Goal: Task Accomplishment & Management: Manage account settings

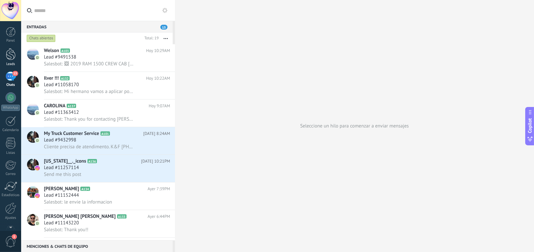
click at [10, 56] on div at bounding box center [11, 54] width 10 height 12
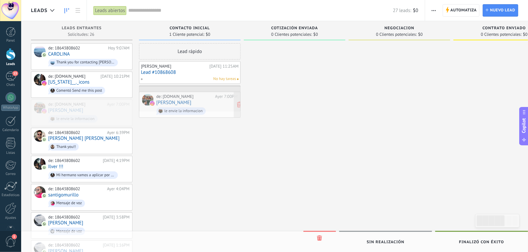
drag, startPoint x: 75, startPoint y: 108, endPoint x: 182, endPoint y: 101, distance: 108.0
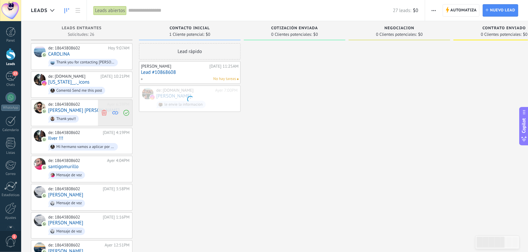
click at [105, 112] on use at bounding box center [104, 113] width 5 height 6
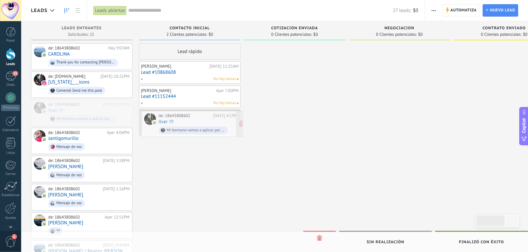
drag, startPoint x: 92, startPoint y: 108, endPoint x: 202, endPoint y: 121, distance: 111.0
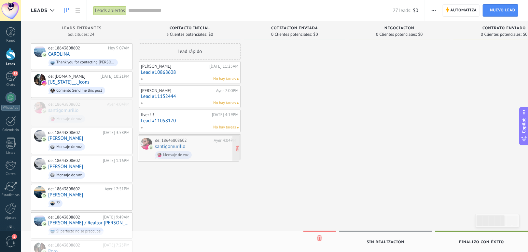
drag, startPoint x: 90, startPoint y: 108, endPoint x: 196, endPoint y: 145, distance: 113.1
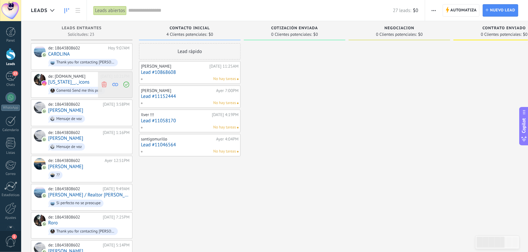
click at [104, 86] on use at bounding box center [104, 85] width 5 height 6
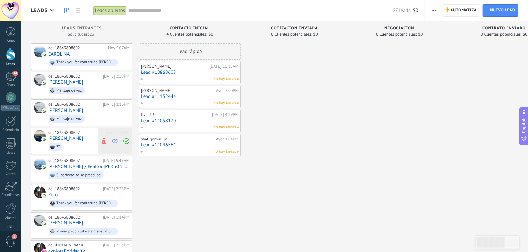
click at [103, 140] on icon at bounding box center [104, 141] width 6 height 6
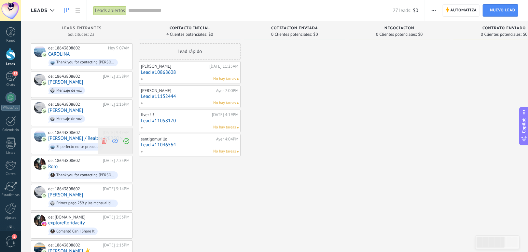
click at [103, 139] on use at bounding box center [104, 141] width 5 height 6
click at [105, 141] on icon at bounding box center [104, 141] width 6 height 6
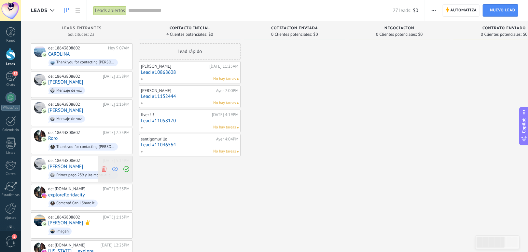
click at [103, 167] on use at bounding box center [104, 169] width 5 height 6
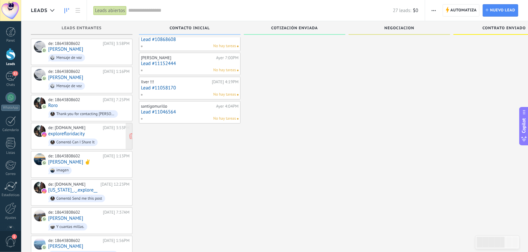
scroll to position [43, 0]
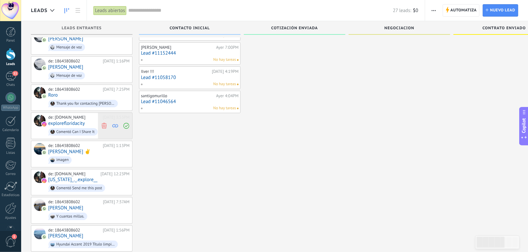
click at [103, 123] on use at bounding box center [104, 126] width 5 height 6
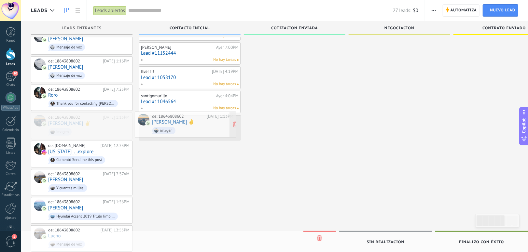
drag, startPoint x: 88, startPoint y: 123, endPoint x: 192, endPoint y: 124, distance: 103.8
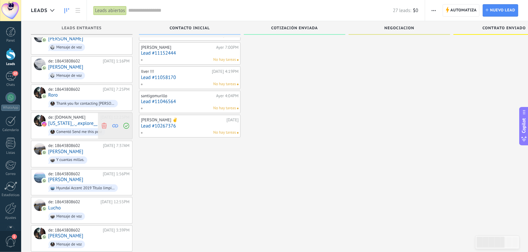
click at [105, 124] on icon at bounding box center [104, 126] width 6 height 6
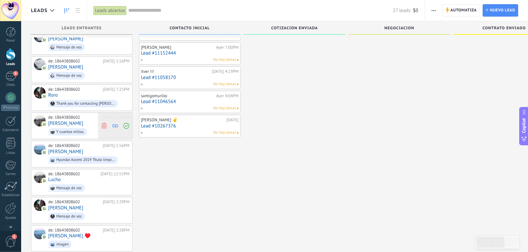
click at [104, 124] on use at bounding box center [104, 126] width 5 height 6
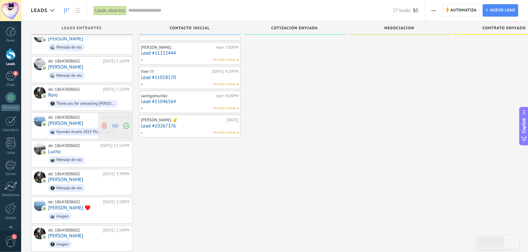
click at [105, 124] on icon at bounding box center [104, 126] width 6 height 6
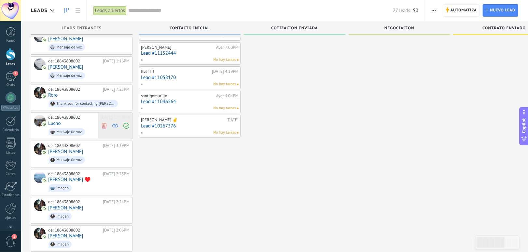
click at [103, 123] on icon at bounding box center [104, 126] width 6 height 6
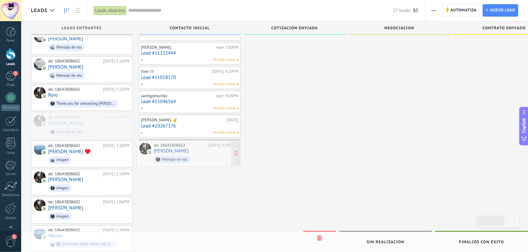
drag, startPoint x: 95, startPoint y: 123, endPoint x: 200, endPoint y: 153, distance: 109.4
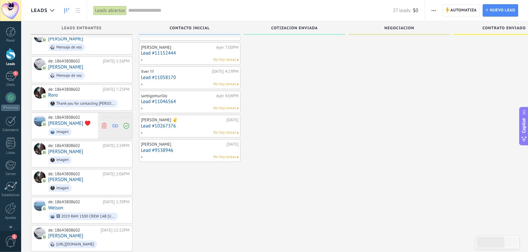
click at [104, 123] on icon at bounding box center [104, 126] width 6 height 6
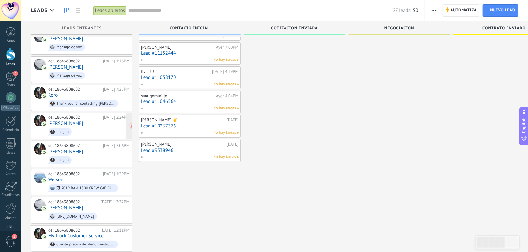
click at [76, 127] on span "imagen" at bounding box center [88, 132] width 81 height 10
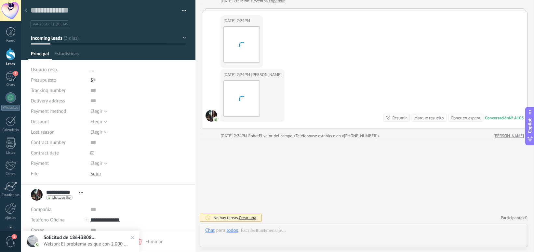
scroll to position [10, 0]
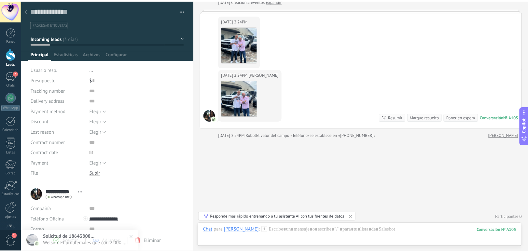
scroll to position [43, 0]
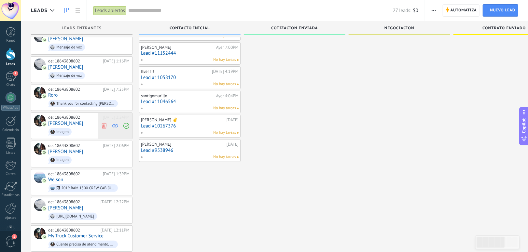
click at [103, 123] on use at bounding box center [104, 126] width 5 height 6
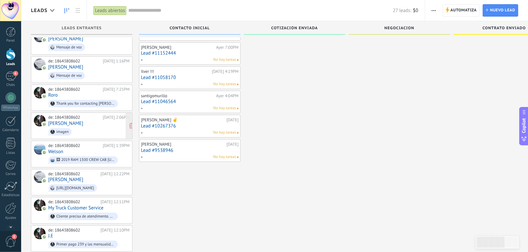
click at [91, 124] on div "de: 18643808602 [DATE] 2:06PM [PERSON_NAME]" at bounding box center [88, 126] width 81 height 22
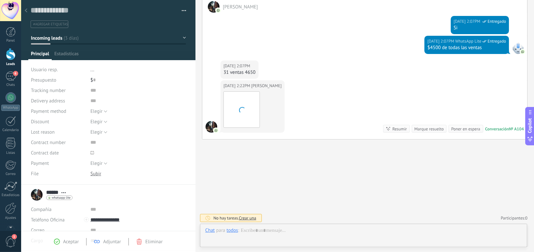
scroll to position [10, 0]
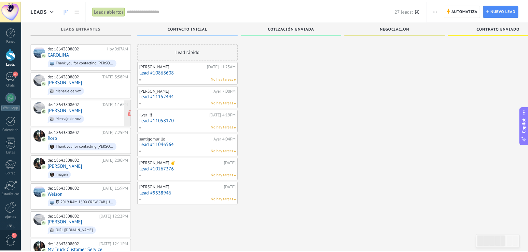
scroll to position [43, 0]
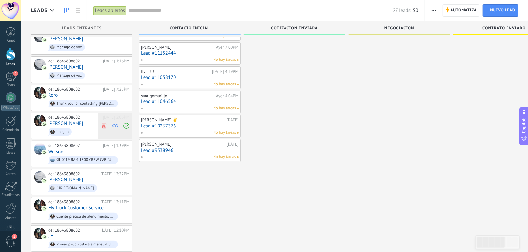
click at [104, 126] on use at bounding box center [104, 126] width 5 height 6
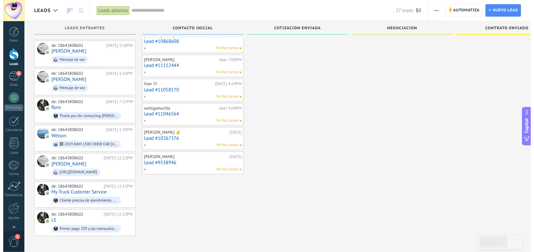
scroll to position [27, 0]
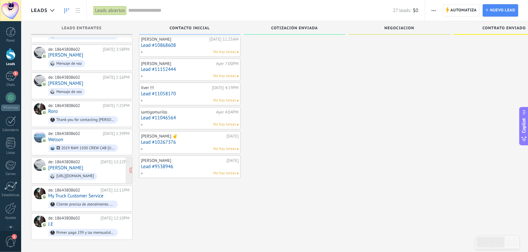
click at [85, 162] on div "de: 18643808602 [DATE] 12:22PM [PERSON_NAME] [URL][DOMAIN_NAME]" at bounding box center [88, 170] width 81 height 22
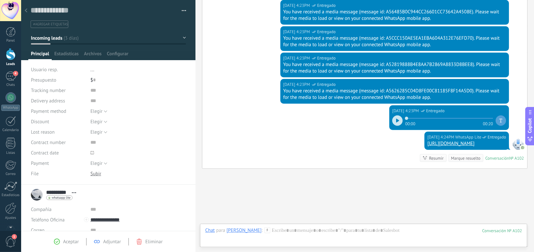
scroll to position [649, 0]
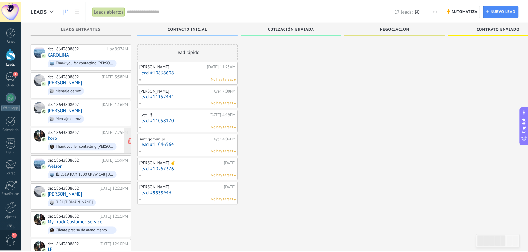
scroll to position [27, 0]
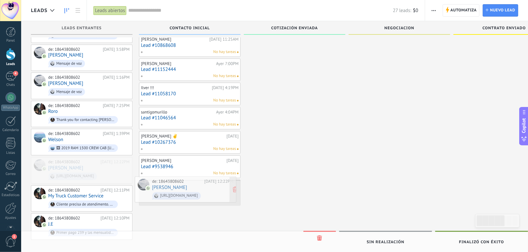
drag, startPoint x: 85, startPoint y: 164, endPoint x: 189, endPoint y: 185, distance: 106.0
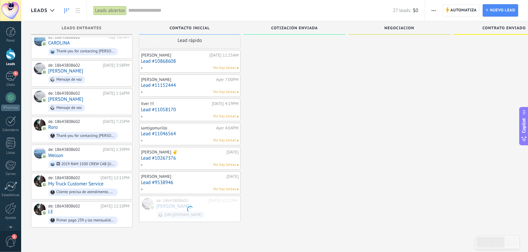
scroll to position [11, 0]
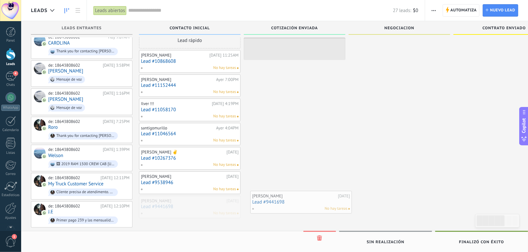
drag, startPoint x: 182, startPoint y: 203, endPoint x: 294, endPoint y: 200, distance: 111.4
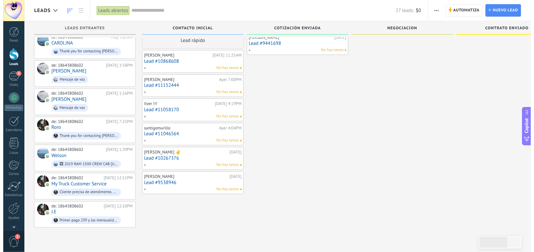
scroll to position [0, 0]
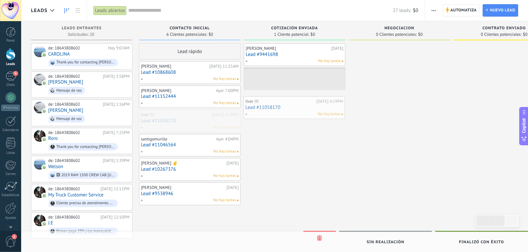
drag, startPoint x: 182, startPoint y: 119, endPoint x: 286, endPoint y: 103, distance: 105.7
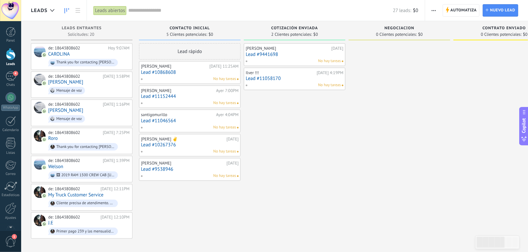
click at [187, 121] on link "Lead #11046564" at bounding box center [190, 121] width 98 height 6
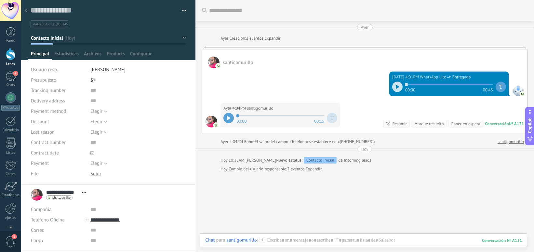
scroll to position [33, 0]
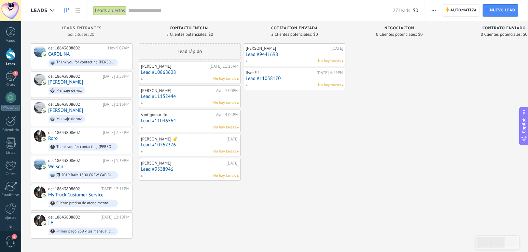
click at [188, 71] on link "Lead #10868608" at bounding box center [190, 73] width 98 height 6
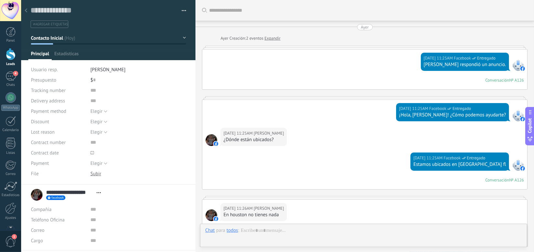
scroll to position [10, 0]
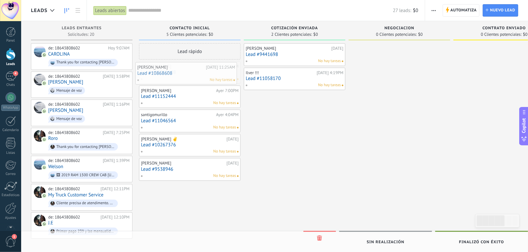
drag, startPoint x: 190, startPoint y: 72, endPoint x: 187, endPoint y: 73, distance: 3.6
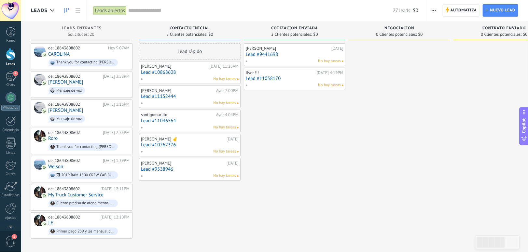
click at [202, 75] on link "Lead #10868608" at bounding box center [190, 73] width 98 height 6
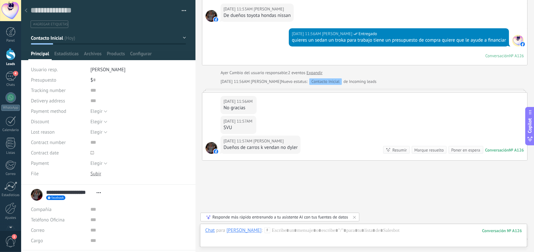
scroll to position [290, 0]
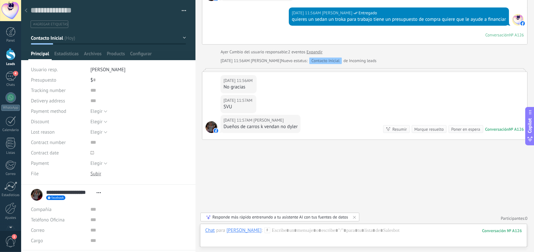
click at [182, 10] on button "button" at bounding box center [181, 11] width 9 height 10
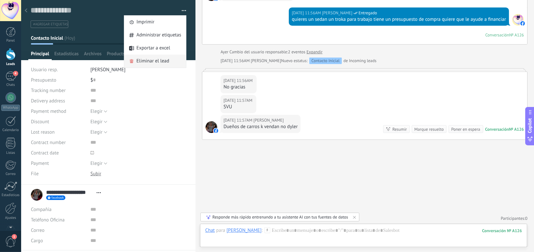
click at [155, 62] on span "Eliminar el lead" at bounding box center [153, 61] width 33 height 13
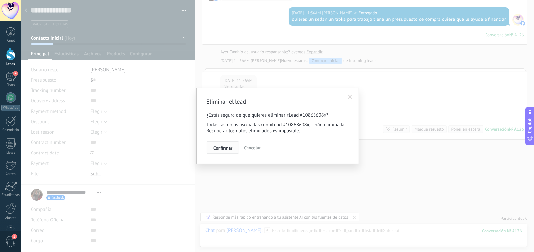
click at [224, 150] on span "Confirmar" at bounding box center [223, 148] width 19 height 5
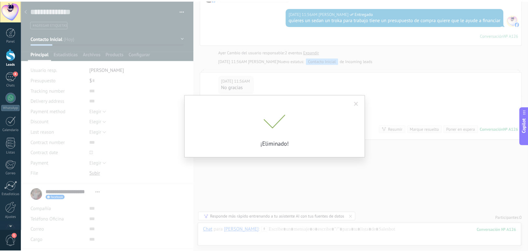
scroll to position [312, 0]
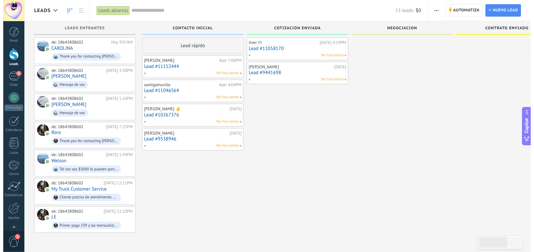
scroll to position [6, 0]
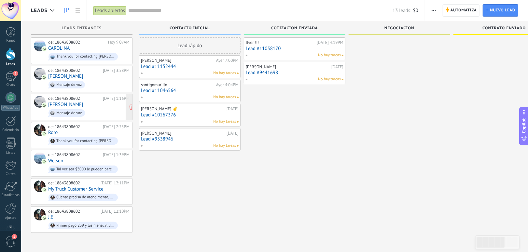
click at [88, 104] on div "de: 18643808602 [DATE] 1:16PM [PERSON_NAME] Mensaje de voz" at bounding box center [88, 107] width 81 height 22
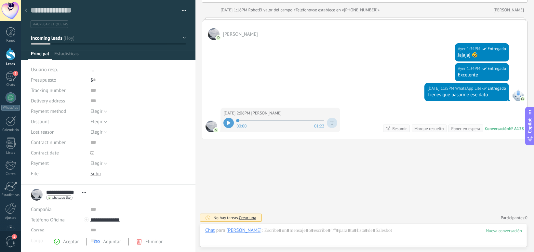
scroll to position [81, 0]
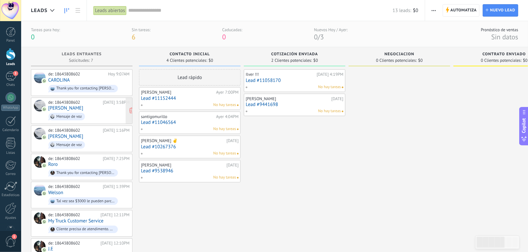
click at [90, 112] on span "Mensaje de voz" at bounding box center [88, 117] width 81 height 10
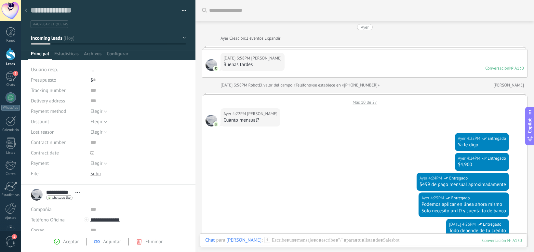
click at [59, 198] on span "whatsapp lite" at bounding box center [61, 197] width 19 height 3
click at [287, 156] on div at bounding box center [267, 126] width 534 height 252
click at [512, 85] on link "[PERSON_NAME]" at bounding box center [509, 85] width 30 height 7
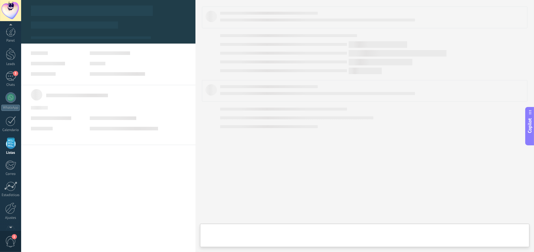
scroll to position [16, 0]
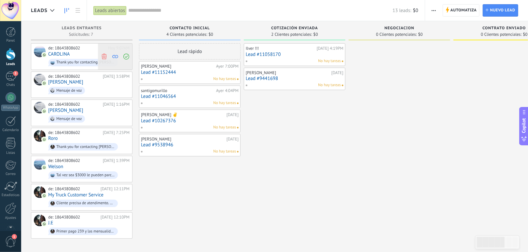
click at [102, 56] on icon at bounding box center [104, 56] width 6 height 6
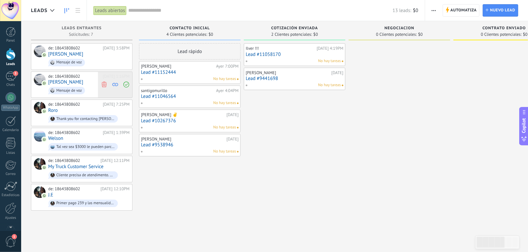
click at [103, 84] on icon at bounding box center [104, 85] width 6 height 6
click at [104, 86] on use at bounding box center [104, 85] width 5 height 6
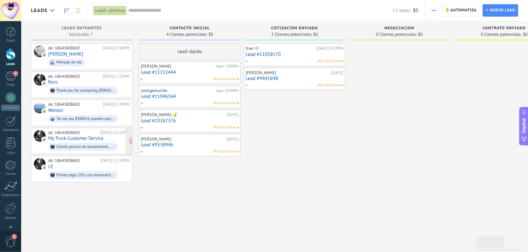
click at [83, 136] on link "My Truck Customer Service" at bounding box center [75, 139] width 55 height 6
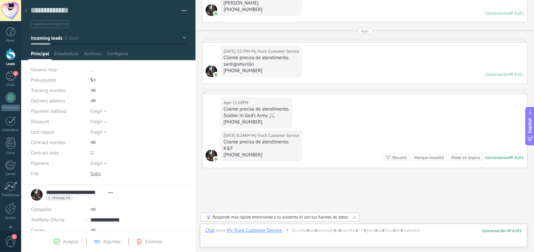
scroll to position [156, 0]
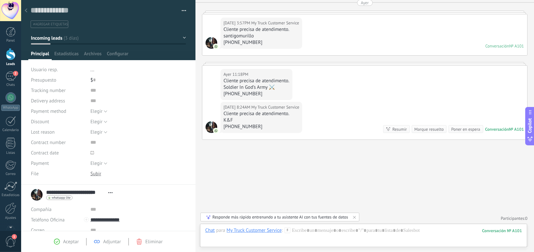
click at [272, 84] on div "Soldier In God’s Army ⚔️" at bounding box center [257, 87] width 66 height 7
click at [244, 93] on div "[PHONE_NUMBER]" at bounding box center [257, 94] width 66 height 7
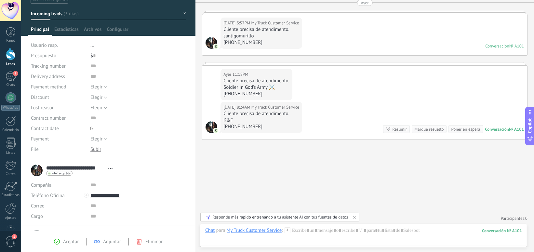
scroll to position [0, 0]
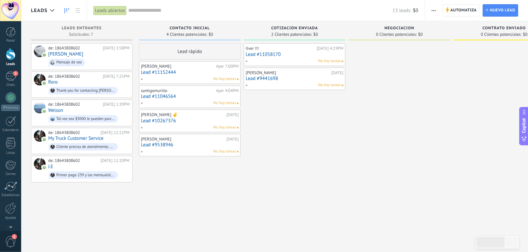
click at [10, 53] on div at bounding box center [11, 54] width 10 height 12
click at [91, 58] on span "Mensaje de voz" at bounding box center [88, 63] width 81 height 10
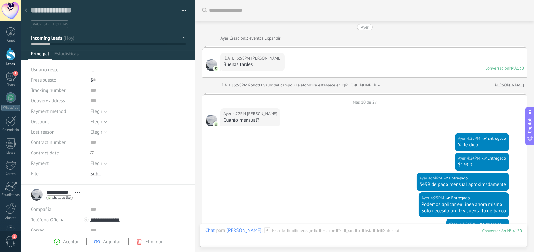
scroll to position [202, 0]
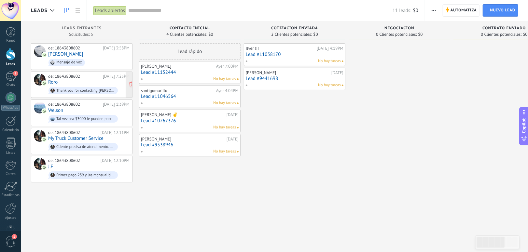
click at [77, 86] on span "Thank you for contacting [PERSON_NAME] Car Sale! Please let us know how we can …" at bounding box center [88, 91] width 81 height 10
click at [76, 165] on div "de: 18643808602 [DATE] 12:10PM J.E Primer pago 239 y las mensualidades 113" at bounding box center [88, 169] width 81 height 22
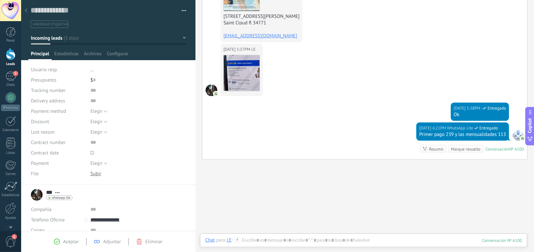
scroll to position [1394, 0]
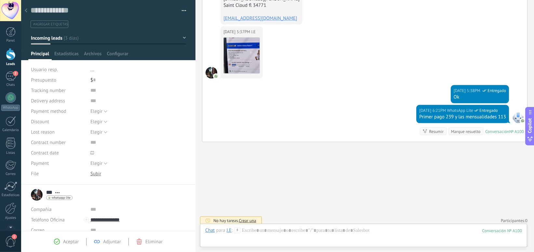
click at [146, 241] on span "Eliminar" at bounding box center [153, 242] width 17 height 6
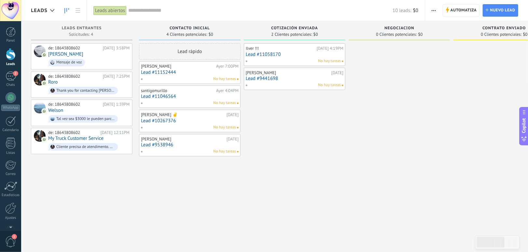
click at [10, 54] on div at bounding box center [11, 54] width 10 height 12
click at [9, 77] on div "2" at bounding box center [11, 76] width 10 height 9
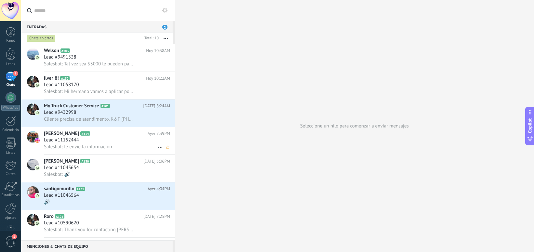
click at [111, 140] on div "Lead #11152444" at bounding box center [107, 140] width 126 height 7
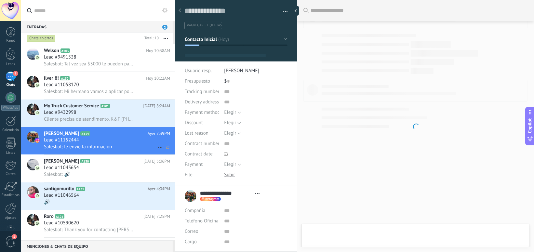
type textarea "**********"
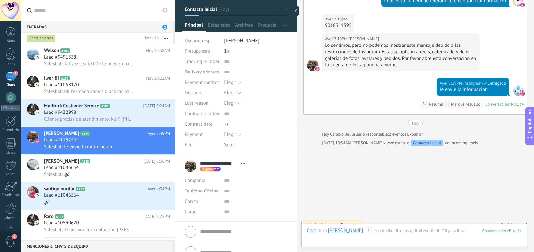
scroll to position [40, 0]
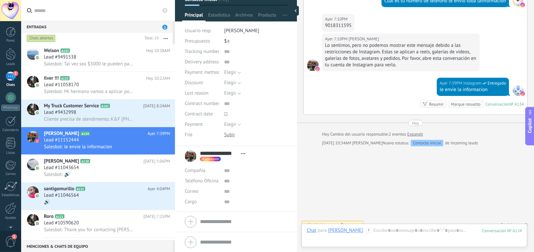
drag, startPoint x: 126, startPoint y: 142, endPoint x: 269, endPoint y: 93, distance: 151.4
click at [269, 93] on div "Elegir Pricing concerns Quality issues Change of mind No response Spam [GEOGRAP…" at bounding box center [255, 93] width 63 height 10
click at [217, 16] on span "Estadísticas" at bounding box center [219, 16] width 22 height 9
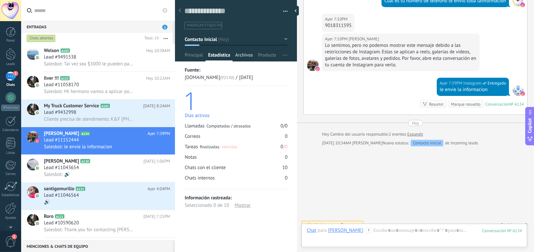
click at [242, 56] on span "Archivos" at bounding box center [244, 56] width 18 height 9
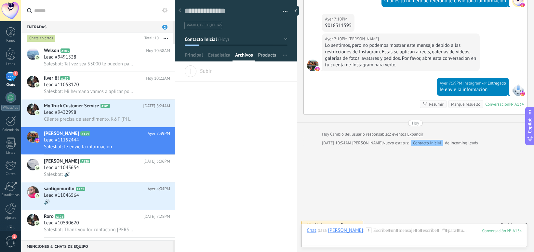
click at [265, 56] on span "Products" at bounding box center [267, 56] width 18 height 9
click at [193, 56] on span "Principal" at bounding box center [194, 56] width 18 height 9
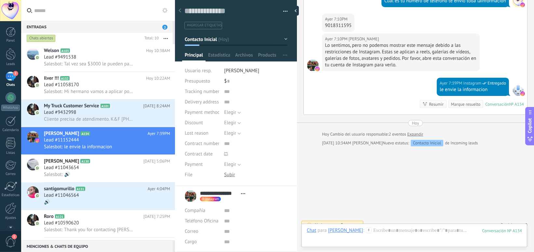
click at [350, 222] on span "Crear una" at bounding box center [349, 225] width 17 height 6
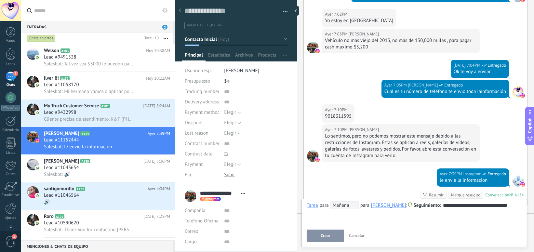
scroll to position [267, 0]
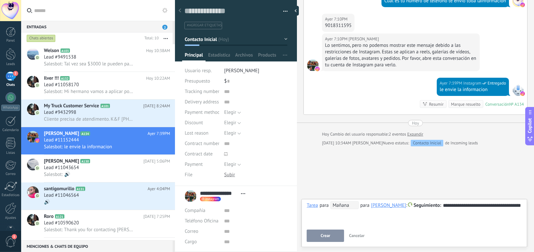
click at [323, 237] on span "Crear" at bounding box center [325, 236] width 9 height 5
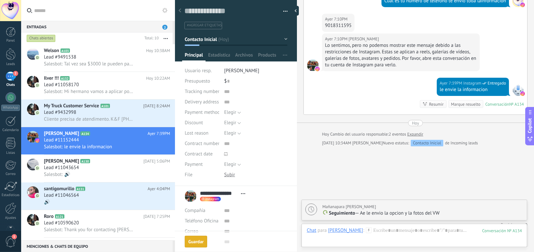
scroll to position [289, 0]
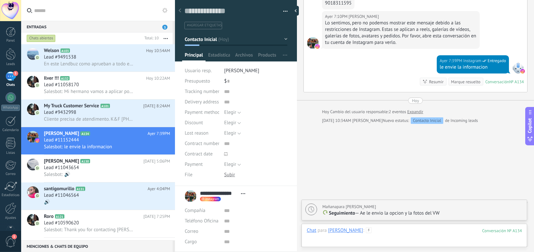
click at [371, 240] on div at bounding box center [414, 238] width 215 height 20
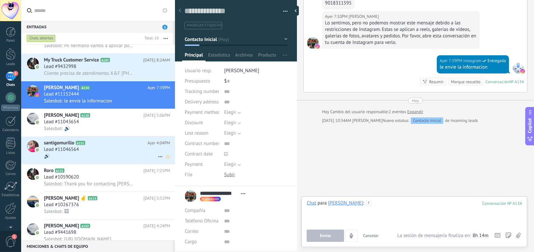
scroll to position [87, 0]
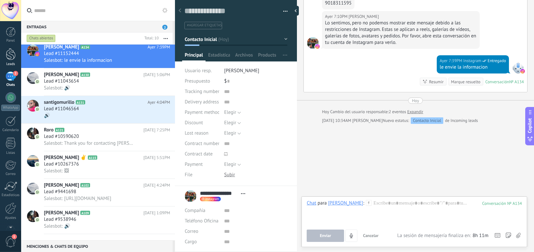
click at [6, 54] on div at bounding box center [11, 54] width 10 height 12
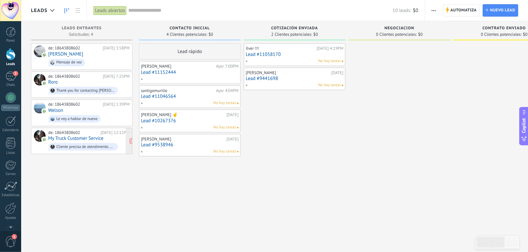
click at [83, 137] on link "My Truck Customer Service" at bounding box center [75, 139] width 55 height 6
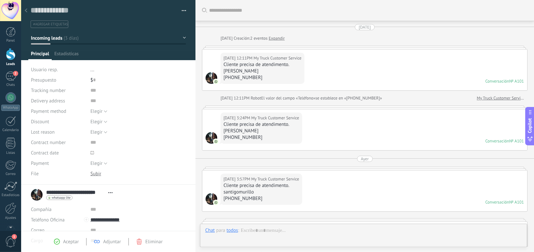
scroll to position [10, 0]
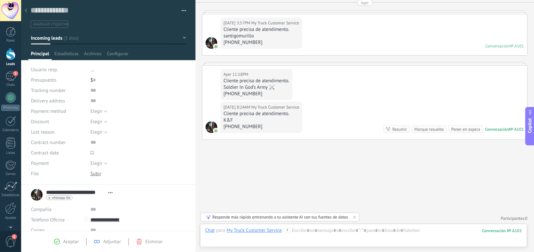
click at [10, 61] on link "Leads" at bounding box center [10, 57] width 21 height 18
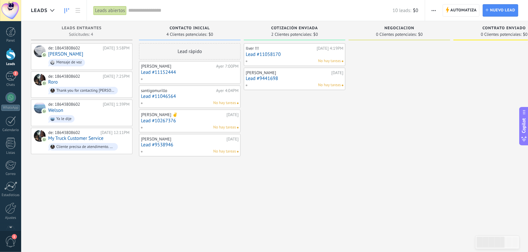
click at [302, 52] on link "Lead #11058170" at bounding box center [295, 55] width 98 height 6
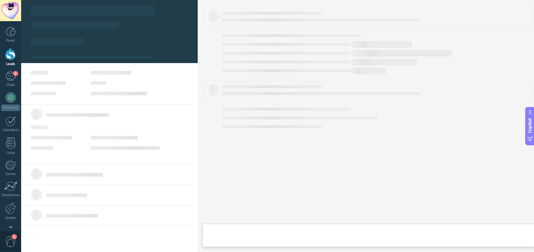
type textarea "**********"
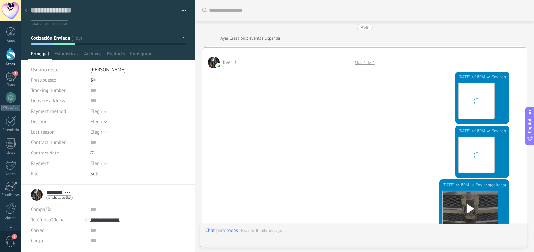
scroll to position [1646, 0]
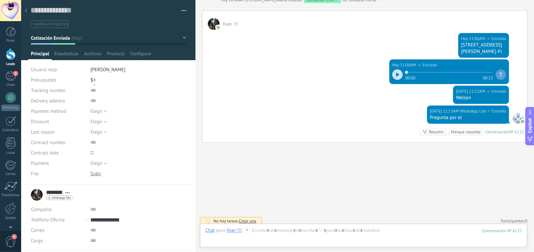
click at [93, 81] on input "text" at bounding box center [94, 80] width 3 height 10
type input "*****"
click at [103, 111] on button "Elegir" at bounding box center [98, 111] width 17 height 10
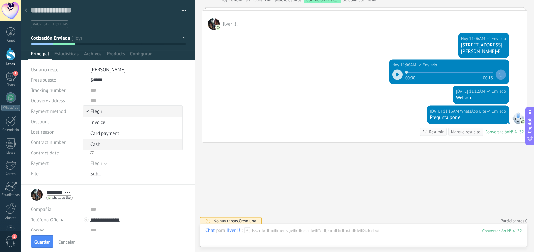
click at [103, 146] on span "Cash" at bounding box center [131, 145] width 97 height 6
click at [103, 122] on button "Elegir" at bounding box center [98, 122] width 17 height 10
click at [103, 144] on span "10%" at bounding box center [131, 144] width 97 height 6
click at [103, 133] on button "Elegir" at bounding box center [98, 132] width 17 height 10
click at [123, 123] on div "Elegir 5% 10% 15% 10%" at bounding box center [138, 122] width 96 height 10
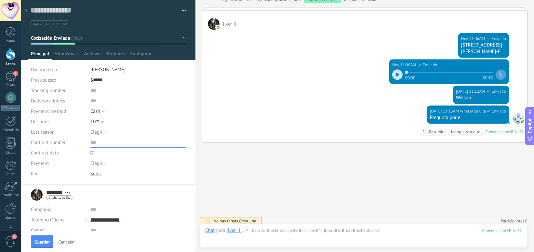
click at [94, 143] on input "text" at bounding box center [138, 142] width 96 height 10
type input "**********"
click at [104, 163] on button "Elegir" at bounding box center [98, 163] width 17 height 10
click at [107, 186] on span "Deposit" at bounding box center [131, 186] width 97 height 6
click at [94, 175] on div at bounding box center [95, 174] width 11 height 6
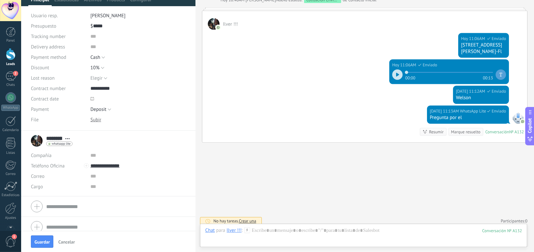
scroll to position [60, 0]
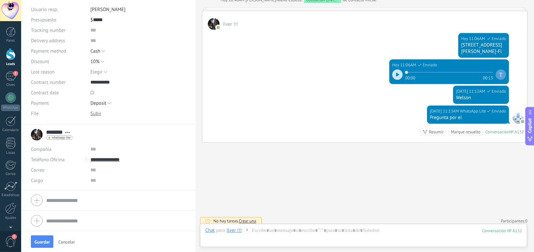
click at [37, 201] on div at bounding box center [108, 200] width 155 height 16
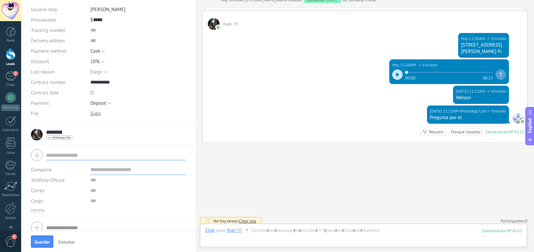
click at [37, 155] on div at bounding box center [108, 155] width 155 height 16
click at [67, 243] on span "Cancelar" at bounding box center [66, 242] width 17 height 5
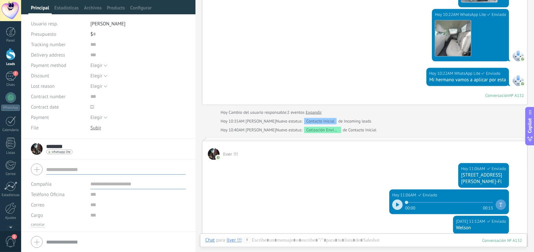
scroll to position [1646, 0]
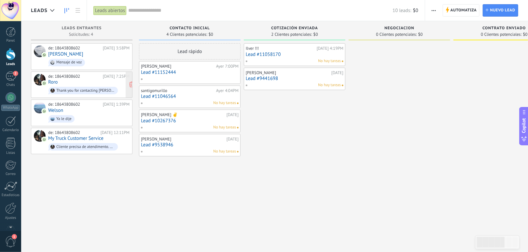
click at [76, 83] on div "de: 18643808602 [DATE] 7:25PM Roro Thank you for contacting [PERSON_NAME] Sale!…" at bounding box center [88, 85] width 81 height 22
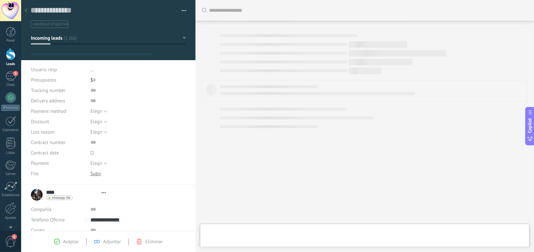
type textarea "**********"
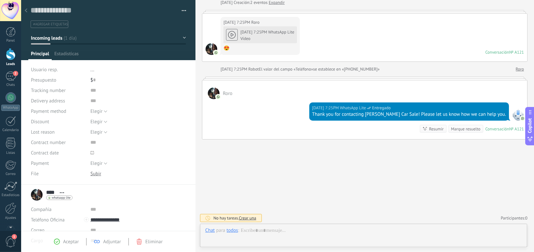
scroll to position [10, 0]
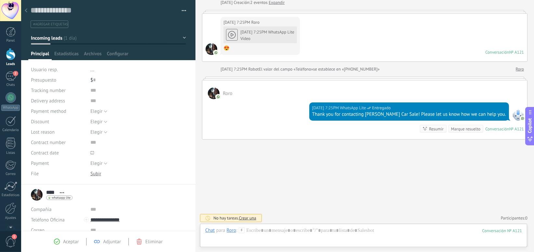
click at [232, 34] on div "[DATE] 7:25PM WhatsApp Lite Vídeo 😍" at bounding box center [261, 39] width 74 height 26
click at [263, 39] on div "[DATE] 7:25PM WhatsApp Lite Vídeo 😍" at bounding box center [261, 39] width 74 height 26
click at [59, 197] on span "whatsapp lite" at bounding box center [61, 197] width 19 height 3
click at [65, 205] on div "Enviar mensaje" at bounding box center [71, 207] width 49 height 11
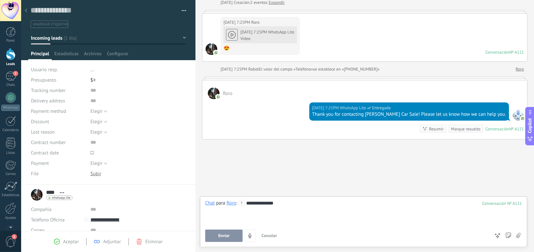
click at [392, 114] on div "Thank you for contacting [PERSON_NAME] Car Sale! Please let us know how we can …" at bounding box center [409, 114] width 194 height 7
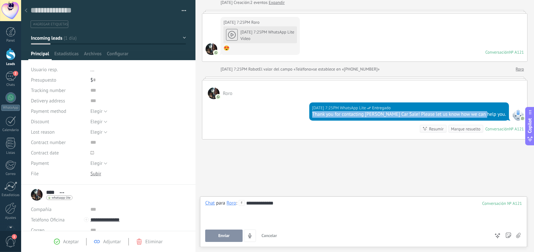
drag, startPoint x: 338, startPoint y: 113, endPoint x: 504, endPoint y: 114, distance: 166.6
click at [504, 114] on div "[DATE] 7:25PM WhatsApp Lite Entregado Thank you for contacting [PERSON_NAME] Ca…" at bounding box center [410, 112] width 200 height 18
drag, startPoint x: 504, startPoint y: 114, endPoint x: 495, endPoint y: 115, distance: 9.1
copy div "Thank you for contacting [PERSON_NAME] Car Sale! Please let us know how we can …"
click at [283, 207] on div "**********" at bounding box center [363, 212] width 317 height 25
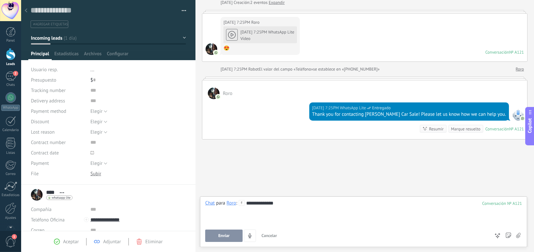
click at [283, 206] on div "**********" at bounding box center [363, 212] width 317 height 25
click at [229, 235] on span "Enviar" at bounding box center [223, 236] width 11 height 5
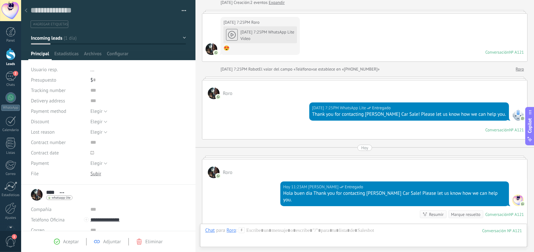
click at [147, 242] on span "Eliminar" at bounding box center [153, 242] width 17 height 6
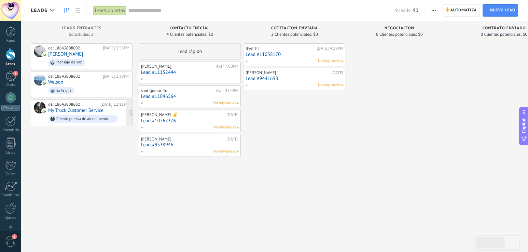
click at [88, 109] on link "My Truck Customer Service" at bounding box center [75, 111] width 55 height 6
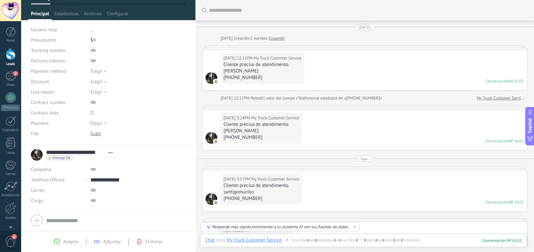
scroll to position [60, 0]
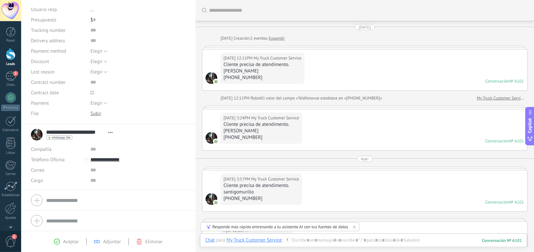
click at [236, 197] on div "[PHONE_NUMBER]" at bounding box center [262, 199] width 76 height 7
drag, startPoint x: 236, startPoint y: 198, endPoint x: 321, endPoint y: 192, distance: 85.1
click at [321, 192] on div "[DATE] 3:57PM My Truck Customer Service Cliente precisa de atendimento. santigo…" at bounding box center [364, 191] width 325 height 41
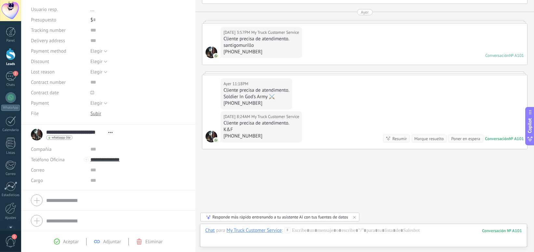
scroll to position [156, 0]
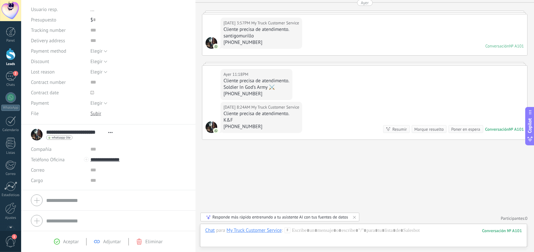
click at [12, 55] on div at bounding box center [11, 54] width 10 height 12
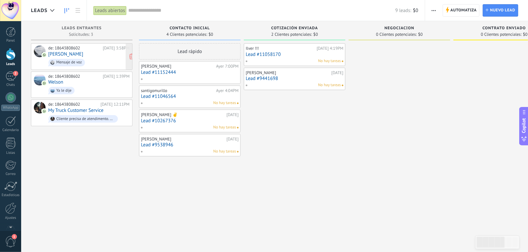
click at [94, 55] on div "de: 18643808602 [DATE] 3:58PM [PERSON_NAME] de voz" at bounding box center [88, 57] width 81 height 22
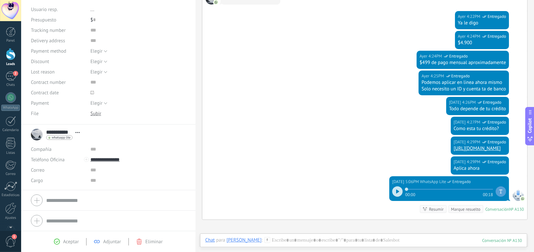
scroll to position [130, 0]
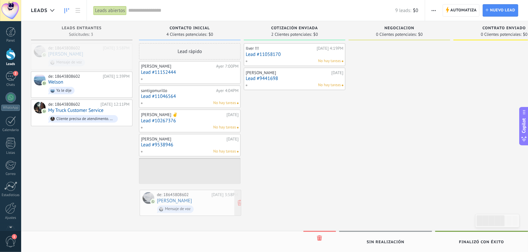
drag, startPoint x: 94, startPoint y: 54, endPoint x: 197, endPoint y: 188, distance: 168.5
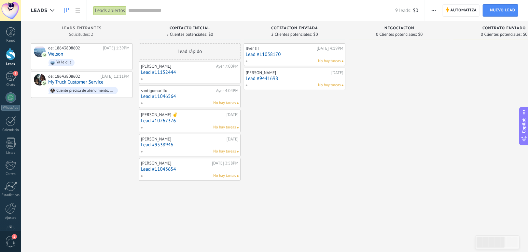
click at [191, 167] on link "Lead #11043654" at bounding box center [190, 170] width 98 height 6
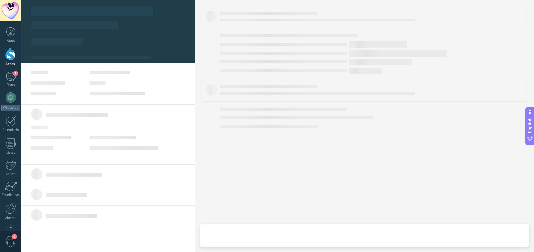
type textarea "**********"
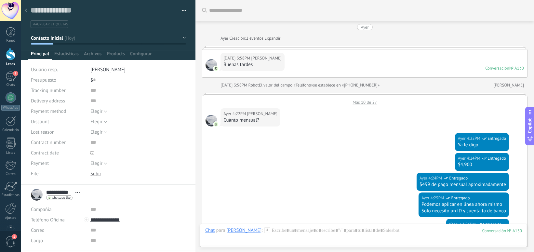
scroll to position [234, 0]
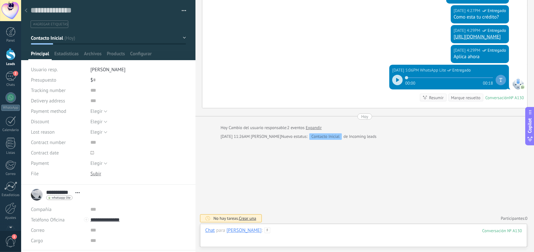
click at [270, 235] on div at bounding box center [363, 238] width 317 height 20
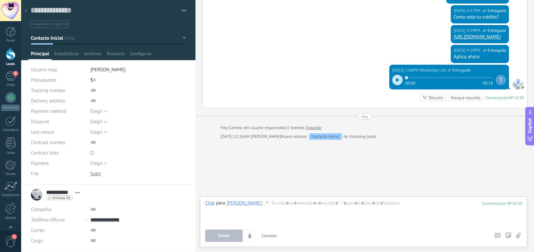
click at [56, 199] on span "whatsapp lite" at bounding box center [61, 197] width 19 height 3
click at [76, 207] on div "Enviar mensaje" at bounding box center [71, 207] width 49 height 11
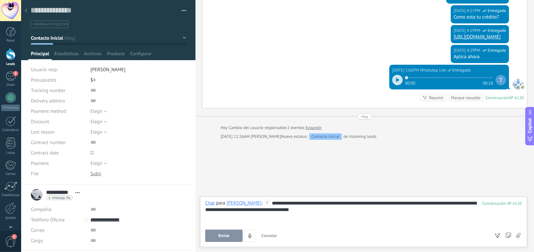
click at [224, 236] on span "Enviar" at bounding box center [223, 236] width 11 height 5
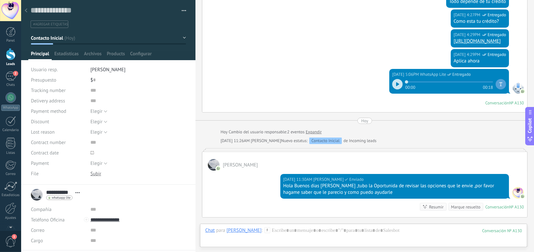
click at [7, 58] on div at bounding box center [11, 54] width 10 height 12
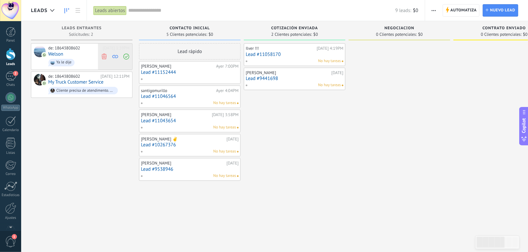
click at [103, 57] on use at bounding box center [104, 56] width 5 height 6
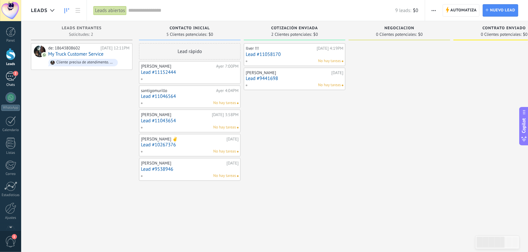
click at [9, 77] on div "2" at bounding box center [11, 76] width 10 height 9
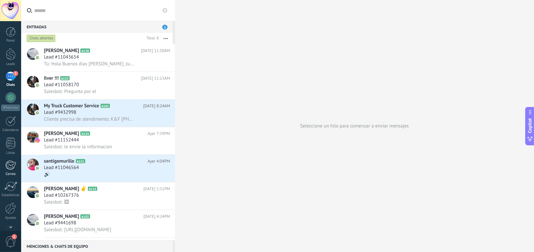
click at [12, 166] on div at bounding box center [10, 165] width 11 height 10
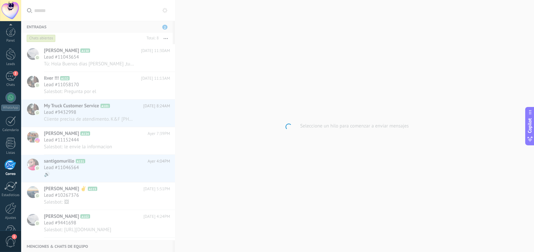
scroll to position [18, 0]
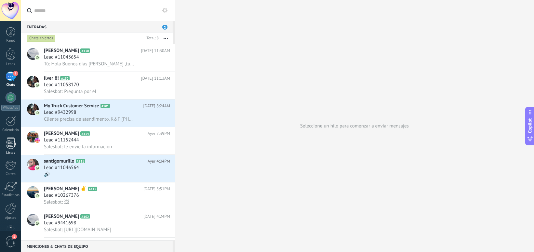
click at [8, 142] on div at bounding box center [11, 143] width 10 height 11
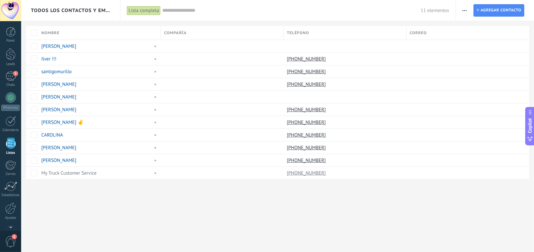
scroll to position [16, 0]
click at [8, 191] on div at bounding box center [10, 191] width 11 height 11
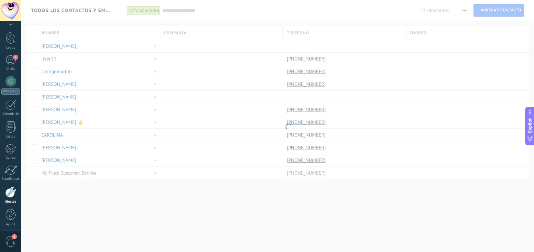
scroll to position [18, 0]
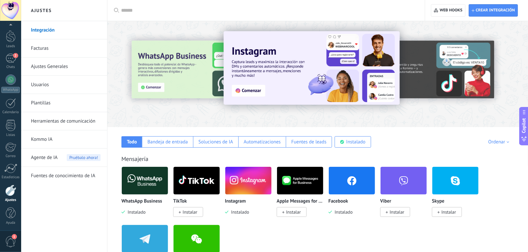
click at [11, 241] on span "1" at bounding box center [10, 241] width 11 height 11
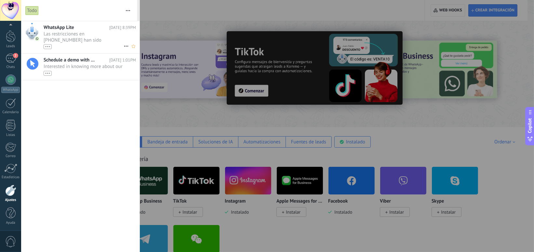
click at [72, 38] on span "Las restricciones en [PHONE_NUMBER] han sido levantadas. Los mensajes de este n…" at bounding box center [84, 40] width 80 height 18
click at [75, 41] on span "Las restricciones en [PHONE_NUMBER] han sido levantadas. Los mensajes de este n…" at bounding box center [84, 40] width 80 height 18
click at [43, 47] on div at bounding box center [32, 37] width 23 height 32
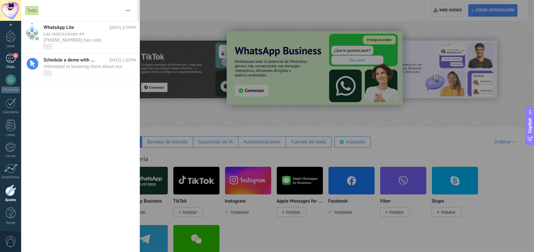
click at [13, 61] on div "2" at bounding box center [11, 58] width 10 height 9
